Goal: Find specific fact: Find contact information

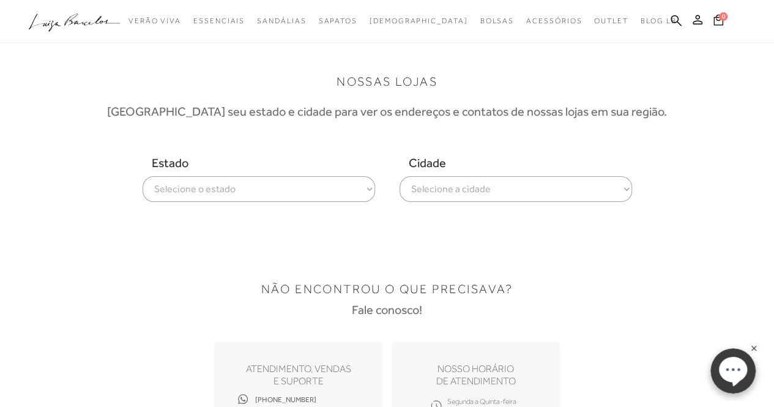
select select
click at [143, 176] on select "Selecione o estado [GEOGRAPHIC_DATA] [GEOGRAPHIC_DATA] [GEOGRAPHIC_DATA] [GEOGR…" at bounding box center [259, 189] width 232 height 26
click at [467, 188] on select "Selecione a cidade ver todas [GEOGRAPHIC_DATA] [GEOGRAPHIC_DATA] [GEOGRAPHIC_DA…" at bounding box center [515, 189] width 232 height 26
select select "[GEOGRAPHIC_DATA]"
click at [399, 176] on select "Selecione a cidade ver todas [GEOGRAPHIC_DATA] [GEOGRAPHIC_DATA] [GEOGRAPHIC_DA…" at bounding box center [515, 189] width 232 height 26
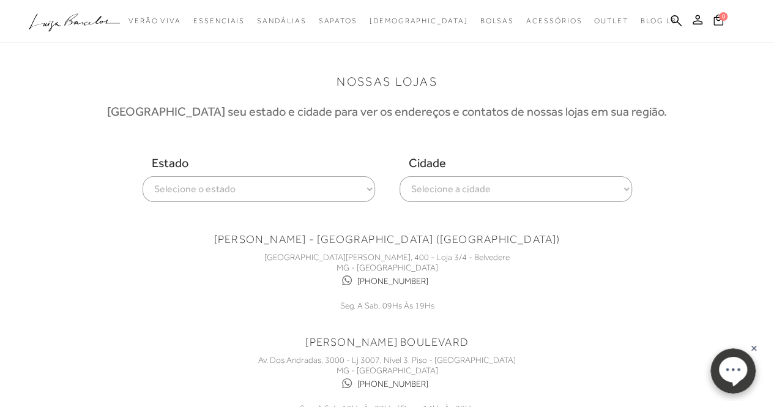
click at [344, 198] on select "Selecione o estado [GEOGRAPHIC_DATA] [GEOGRAPHIC_DATA] [GEOGRAPHIC_DATA] [GEOGR…" at bounding box center [259, 189] width 232 height 26
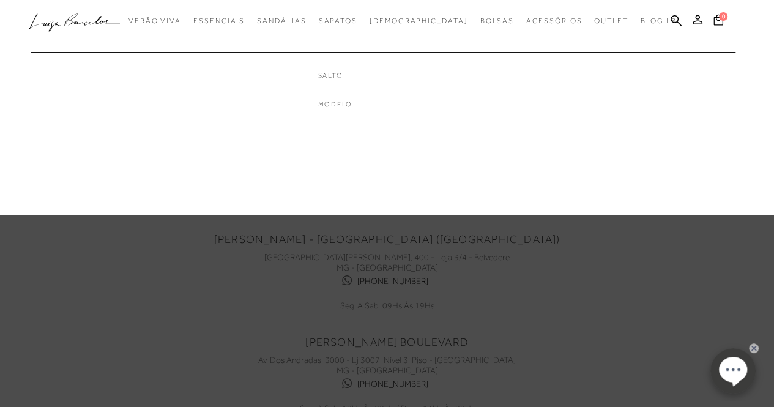
select select
click at [143, 176] on select "Selecione o estado [GEOGRAPHIC_DATA] [GEOGRAPHIC_DATA] [GEOGRAPHIC_DATA] [GEOGR…" at bounding box center [259, 189] width 232 height 26
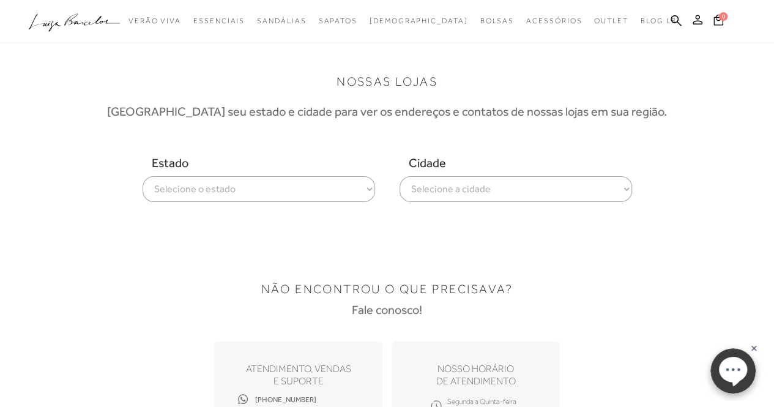
click at [542, 188] on select "Selecione a cidade ver todas [GEOGRAPHIC_DATA]" at bounding box center [515, 189] width 232 height 26
select select "[GEOGRAPHIC_DATA]"
click at [399, 176] on select "Selecione a cidade ver todas [GEOGRAPHIC_DATA]" at bounding box center [515, 189] width 232 height 26
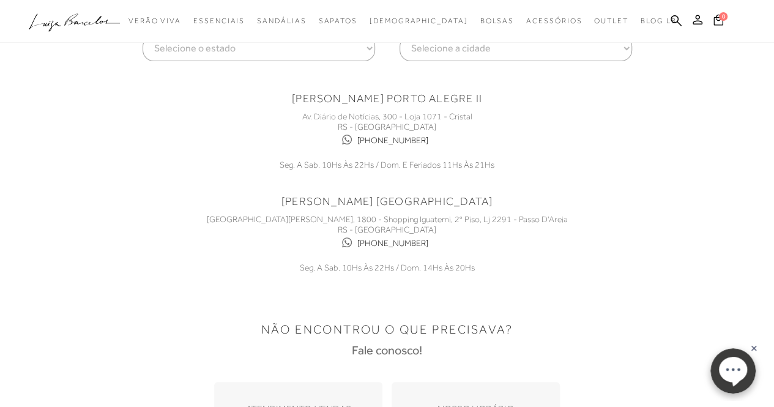
scroll to position [138, 0]
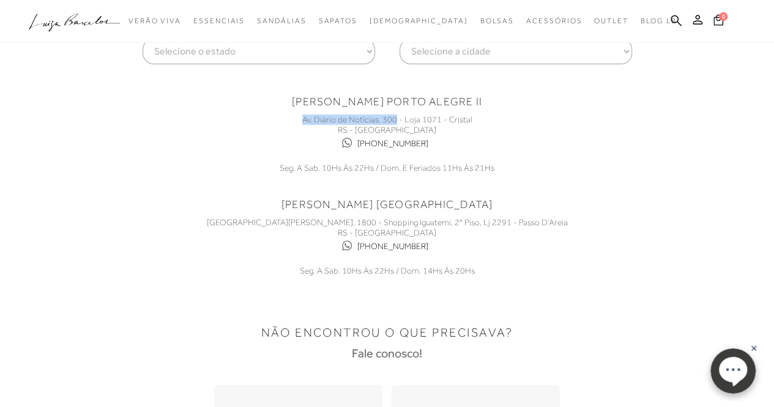
drag, startPoint x: 298, startPoint y: 117, endPoint x: 396, endPoint y: 121, distance: 98.0
click at [396, 121] on div "Av. Diário de Notícias, 300 - Loja 1071 - Cristal RS - [GEOGRAPHIC_DATA] [PHONE…" at bounding box center [387, 140] width 367 height 65
copy div "Av. Diário de Notícias, 300"
